Goal: Entertainment & Leisure: Consume media (video, audio)

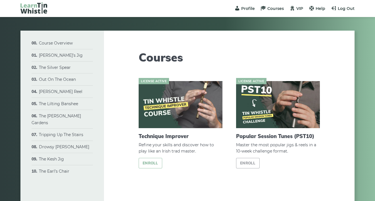
click at [156, 162] on link "Enroll" at bounding box center [150, 163] width 24 height 10
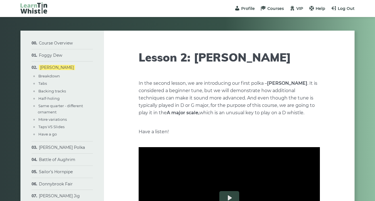
click at [54, 46] on li "Course Overview What you will learn Approach & methodology Prerequisites Lesson…" at bounding box center [61, 43] width 61 height 12
click at [62, 43] on link "Course Overview" at bounding box center [56, 43] width 34 height 5
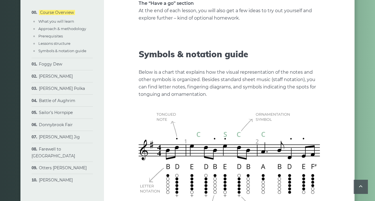
scroll to position [1187, 0]
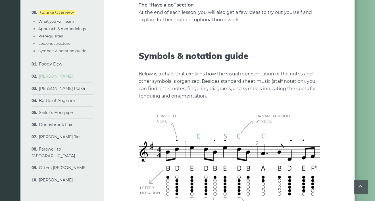
click at [60, 75] on link "[PERSON_NAME]" at bounding box center [56, 76] width 34 height 5
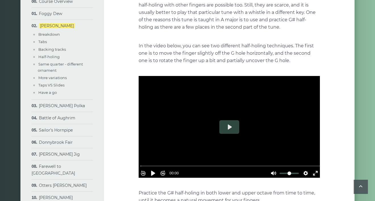
scroll to position [943, 0]
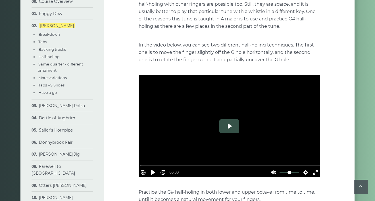
click at [227, 127] on button "Play" at bounding box center [229, 126] width 20 height 14
click at [312, 170] on button "Exit fullscreen Enter fullscreen" at bounding box center [314, 172] width 9 height 9
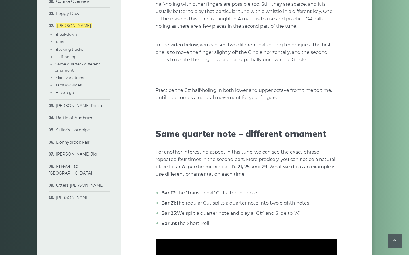
click at [157, 117] on input "Seek" at bounding box center [247, 114] width 180 height 5
click at [165, 126] on button "Pause Play" at bounding box center [169, 121] width 9 height 9
click at [236, 82] on button "Play" at bounding box center [246, 75] width 20 height 14
type input "***"
click at [337, 126] on button "Exit fullscreen Enter fullscreen" at bounding box center [331, 121] width 9 height 9
